Goal: Communication & Community: Answer question/provide support

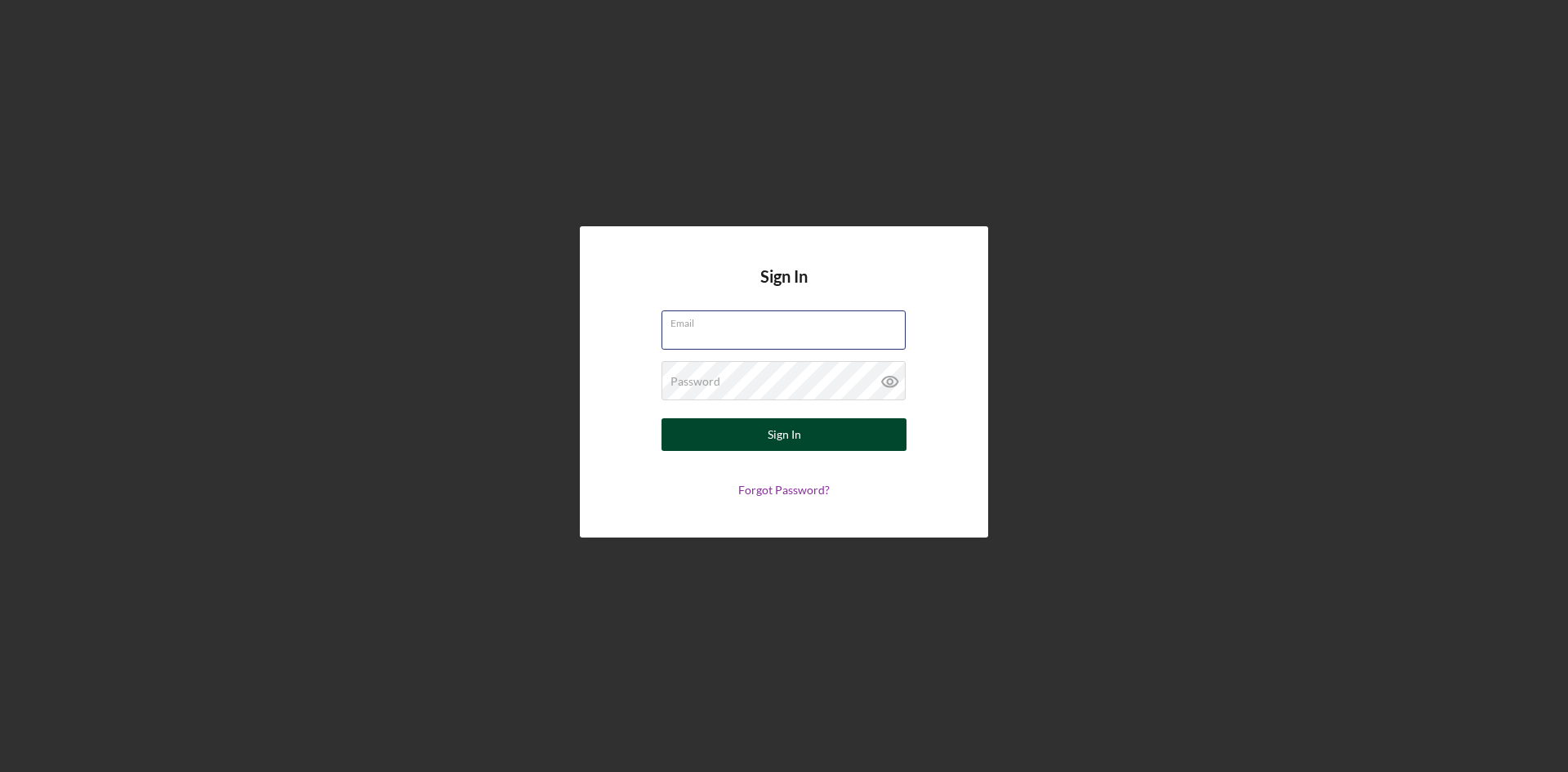
type input "[PERSON_NAME][EMAIL_ADDRESS][DOMAIN_NAME]"
click at [794, 436] on div "Sign In" at bounding box center [784, 435] width 33 height 33
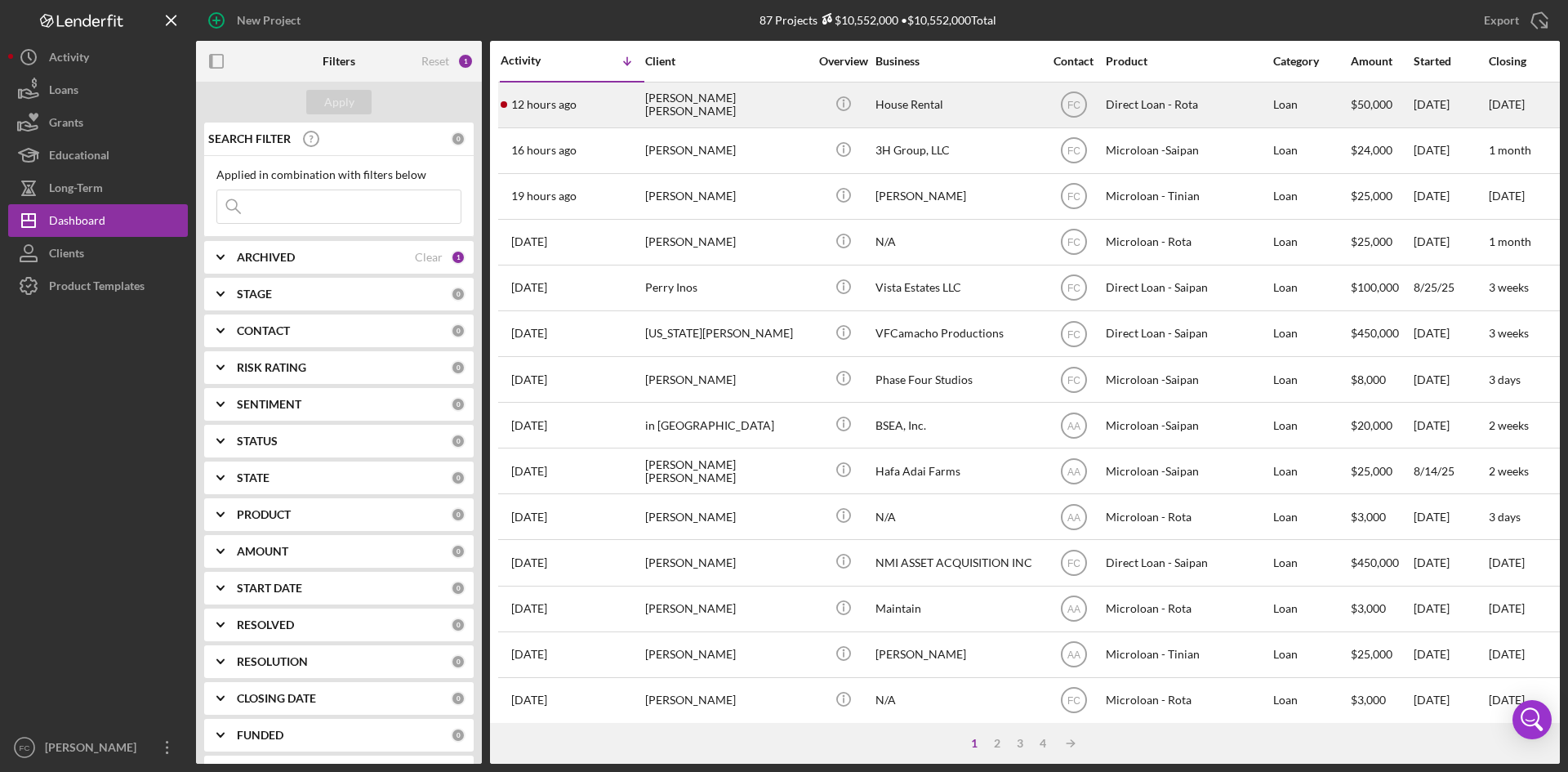
click at [703, 114] on div "[PERSON_NAME] [PERSON_NAME]" at bounding box center [727, 105] width 164 height 43
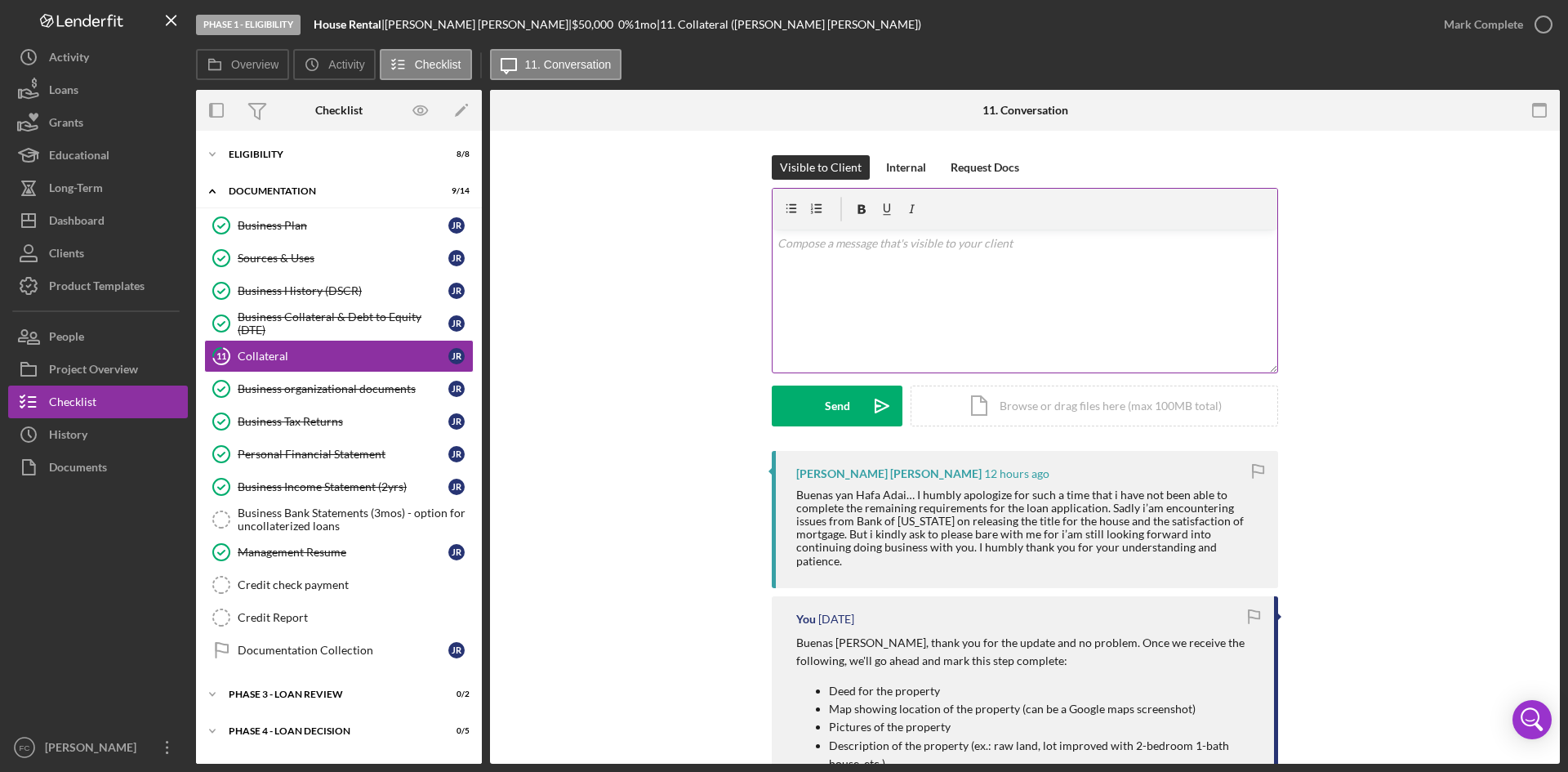
click at [1064, 286] on div "v Color teal Color pink Remove color Add row above Add row below Add column bef…" at bounding box center [1024, 301] width 505 height 143
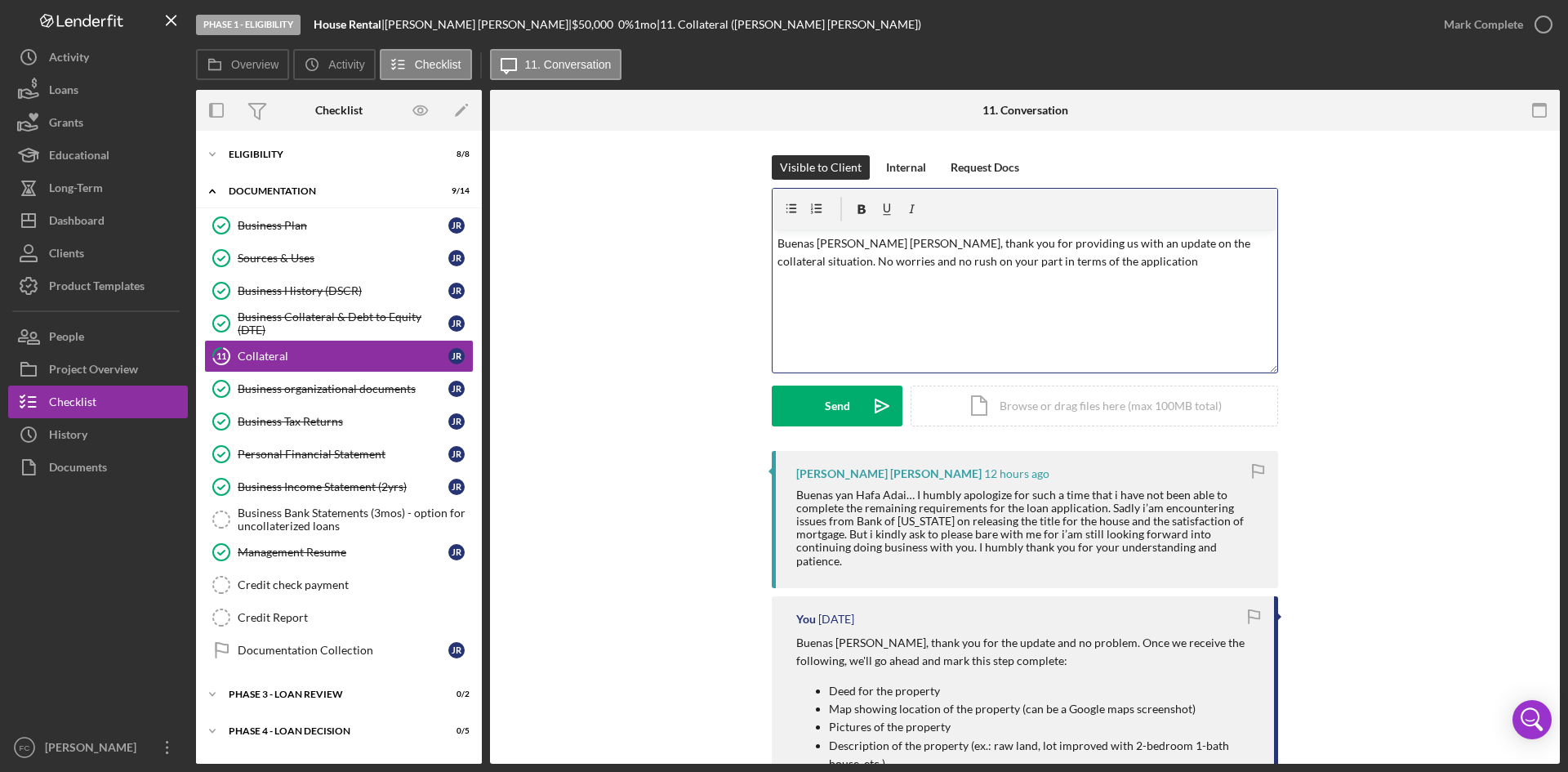
click at [1120, 262] on p "Buenas [PERSON_NAME] [PERSON_NAME], thank you for providing us with an update o…" at bounding box center [1025, 252] width 496 height 37
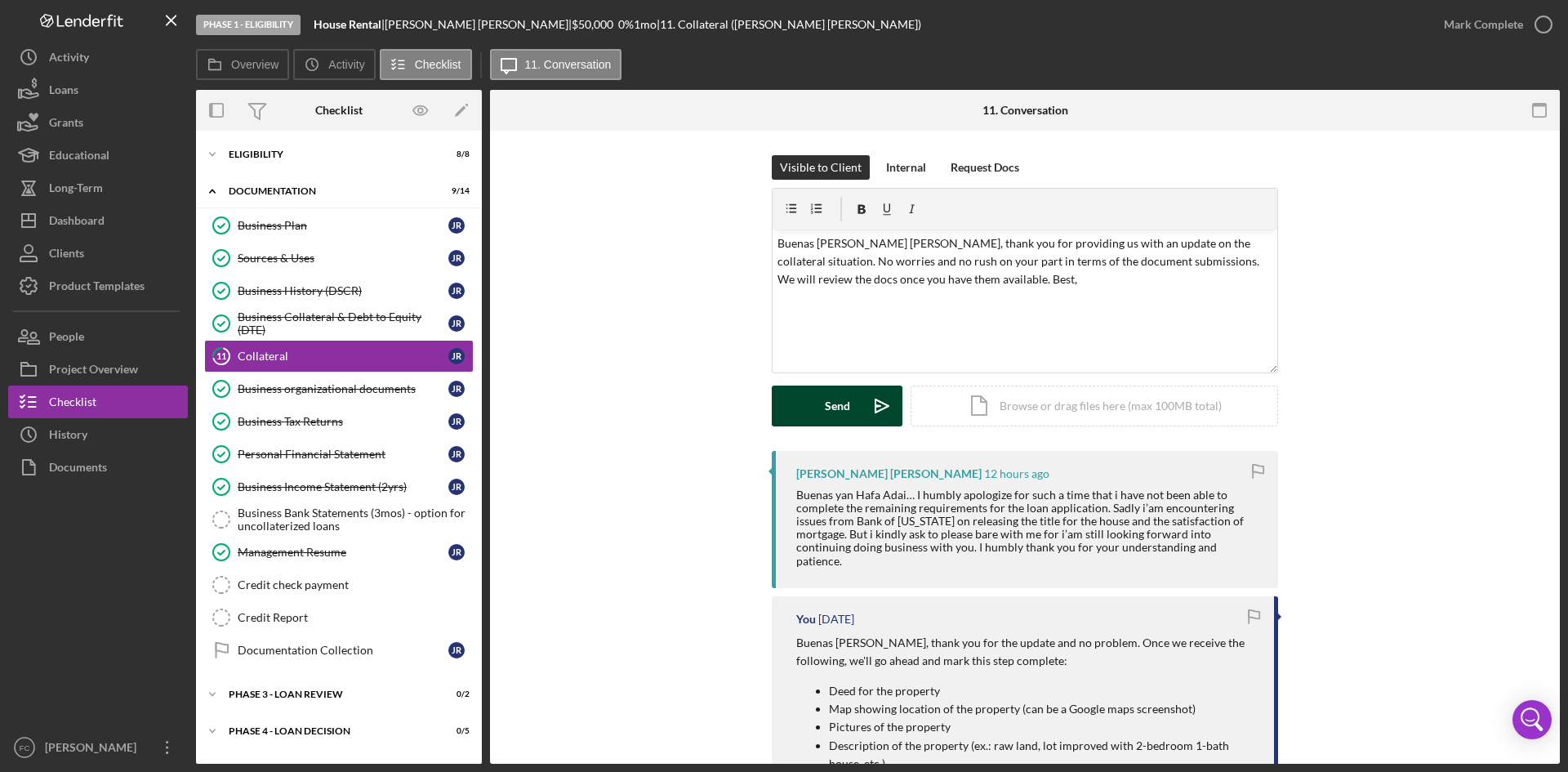
click at [843, 406] on div "Send" at bounding box center [838, 407] width 26 height 41
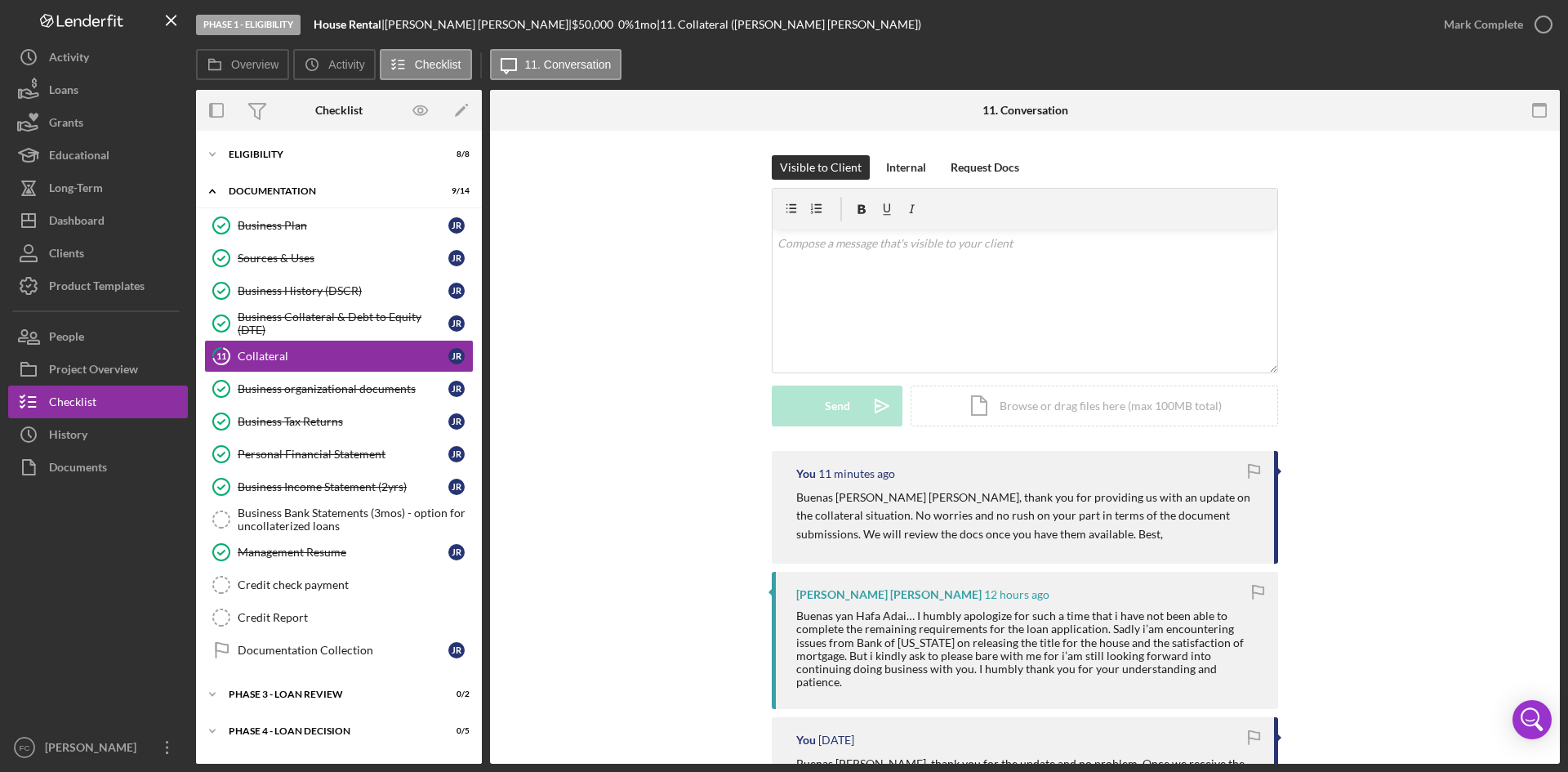
click at [1484, 301] on div "Visible to Client Internal Request Docs v Color teal Color pink Remove color Ad…" at bounding box center [1024, 303] width 1021 height 296
click at [1353, 327] on div "Visible to Client Internal Request Docs v Color teal Color pink Remove color Ad…" at bounding box center [1024, 303] width 1021 height 296
click at [1359, 322] on div "Visible to Client Internal Request Docs v Color teal Color pink Remove color Ad…" at bounding box center [1024, 303] width 1021 height 296
click at [99, 218] on div "Dashboard" at bounding box center [76, 222] width 56 height 37
